Goal: Find specific page/section: Find specific page/section

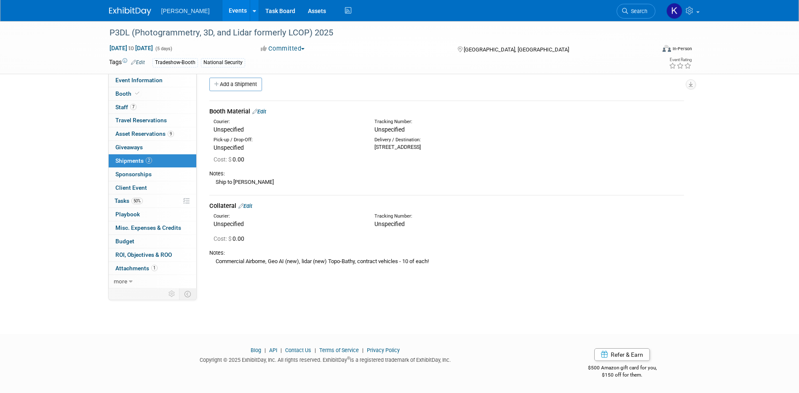
scroll to position [8, 0]
click at [629, 10] on span "Search" at bounding box center [637, 11] width 19 height 6
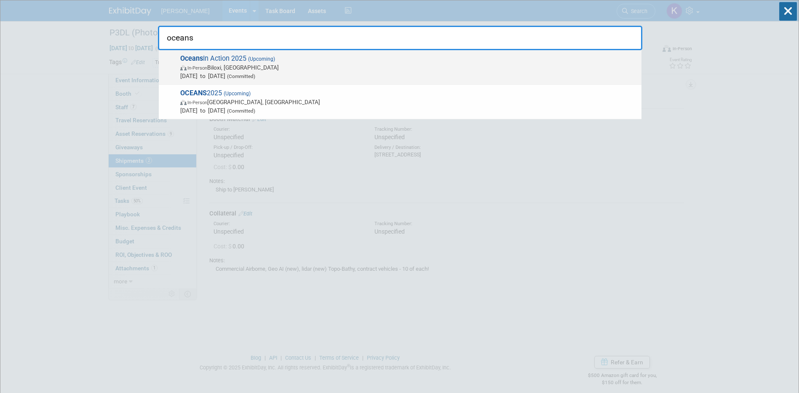
type input "oceans"
click at [301, 59] on span "Oceans In Action 2025 (Upcoming) In-Person Biloxi, [GEOGRAPHIC_DATA] [DATE] to …" at bounding box center [408, 67] width 460 height 26
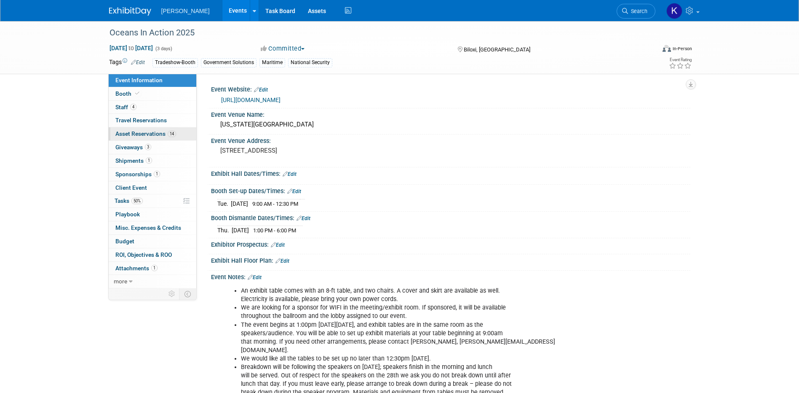
click at [133, 131] on span "Asset Reservations 14" at bounding box center [145, 133] width 61 height 7
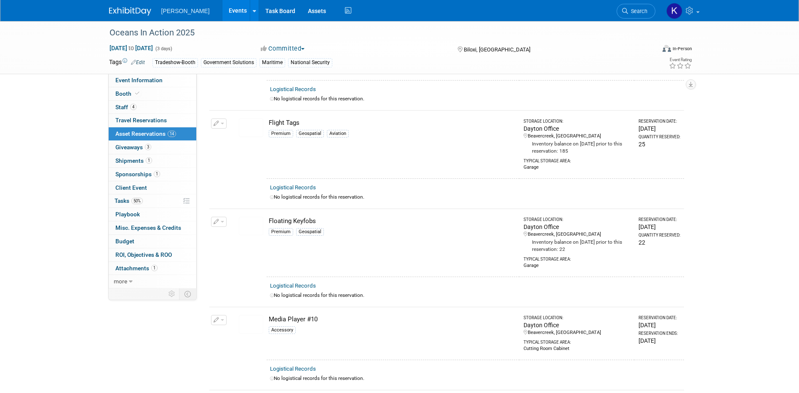
scroll to position [674, 0]
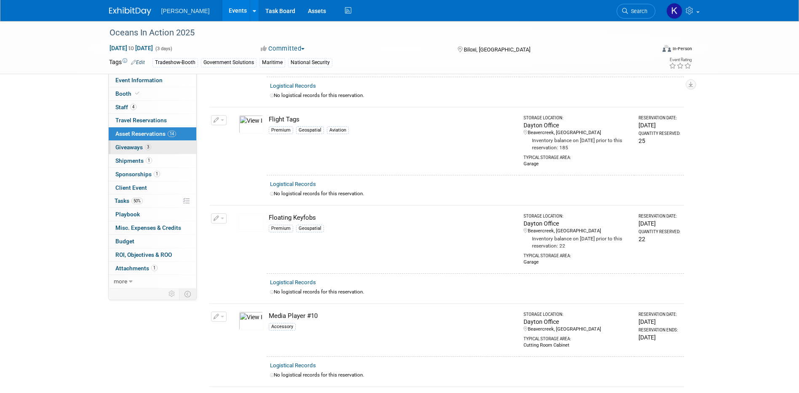
click at [131, 147] on span "Giveaways 3" at bounding box center [133, 147] width 36 height 7
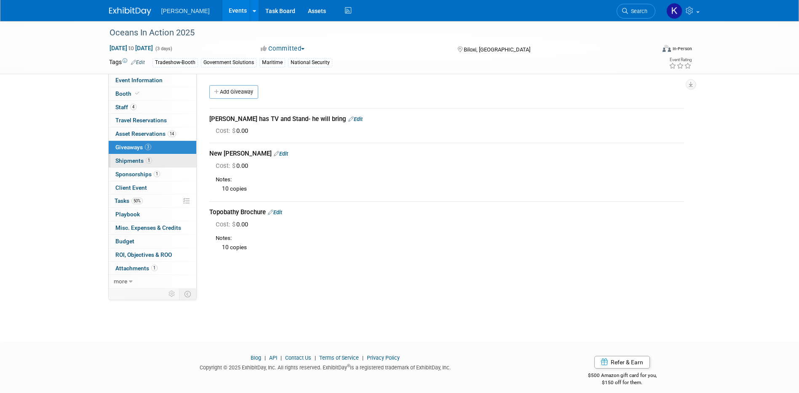
click at [125, 160] on span "Shipments 1" at bounding box center [133, 160] width 37 height 7
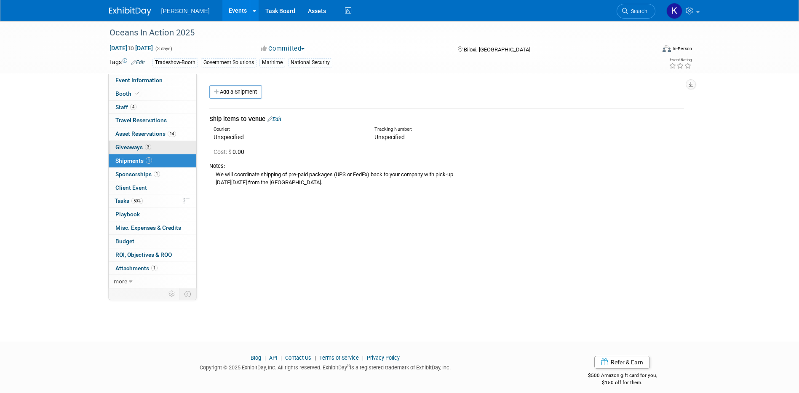
click at [128, 148] on span "Giveaways 3" at bounding box center [133, 147] width 36 height 7
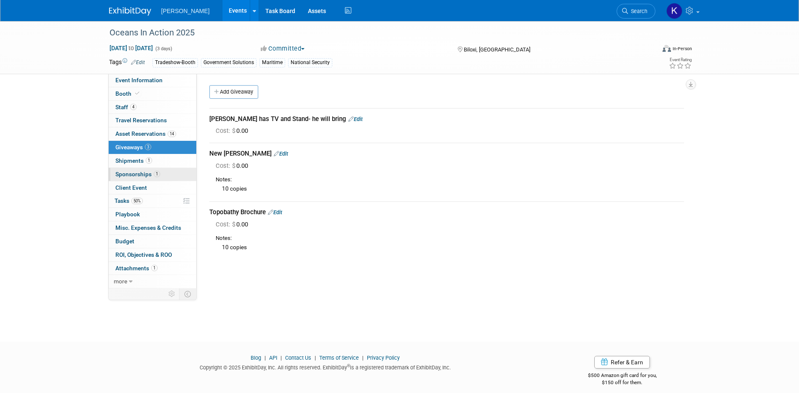
click at [132, 174] on span "Sponsorships 1" at bounding box center [137, 174] width 45 height 7
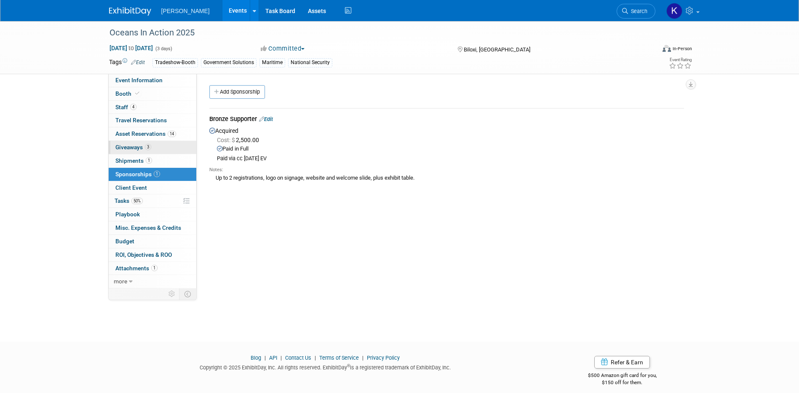
click at [128, 147] on span "Giveaways 3" at bounding box center [133, 147] width 36 height 7
